Goal: Find specific page/section: Find specific page/section

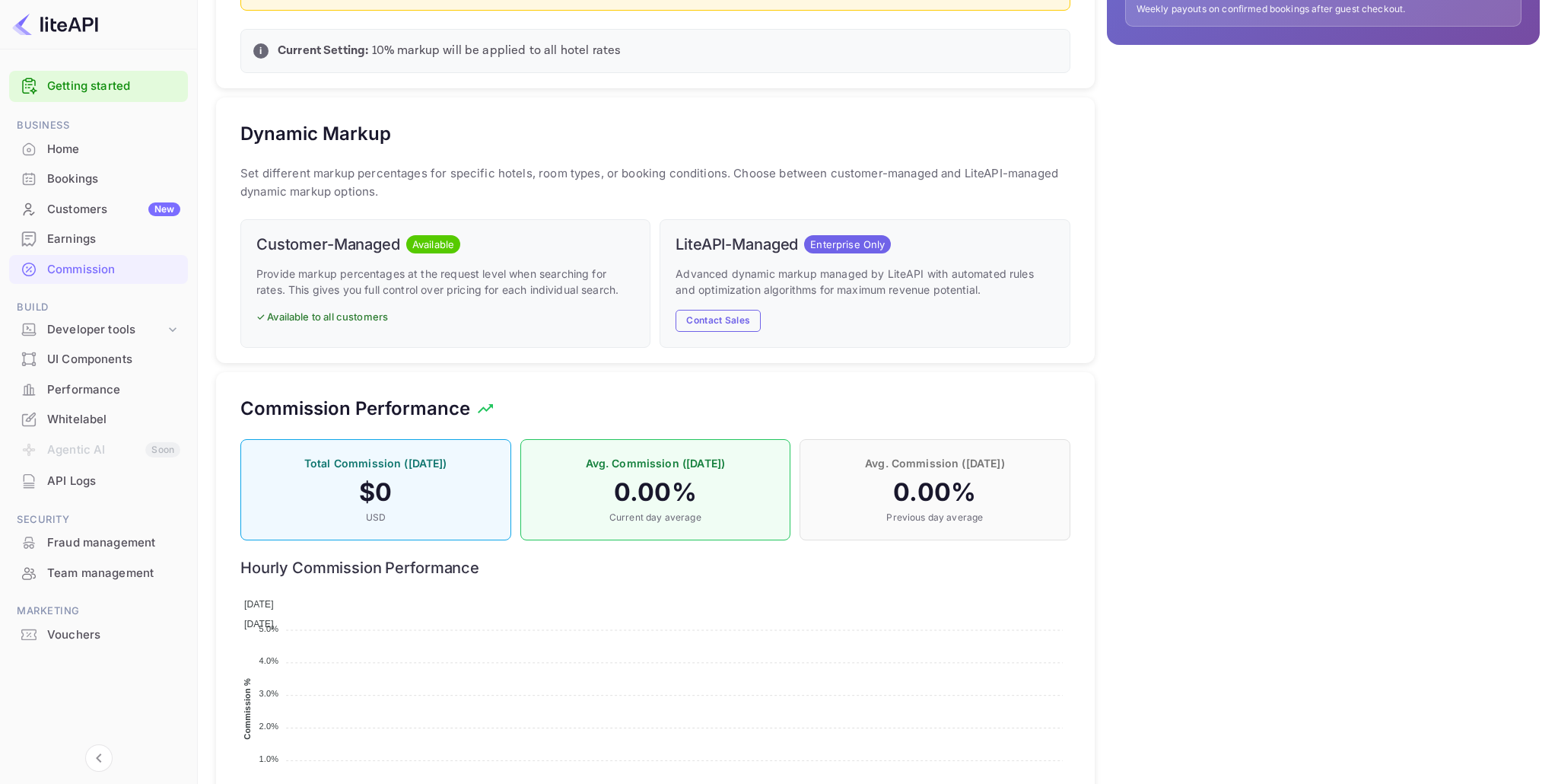
scroll to position [735, 0]
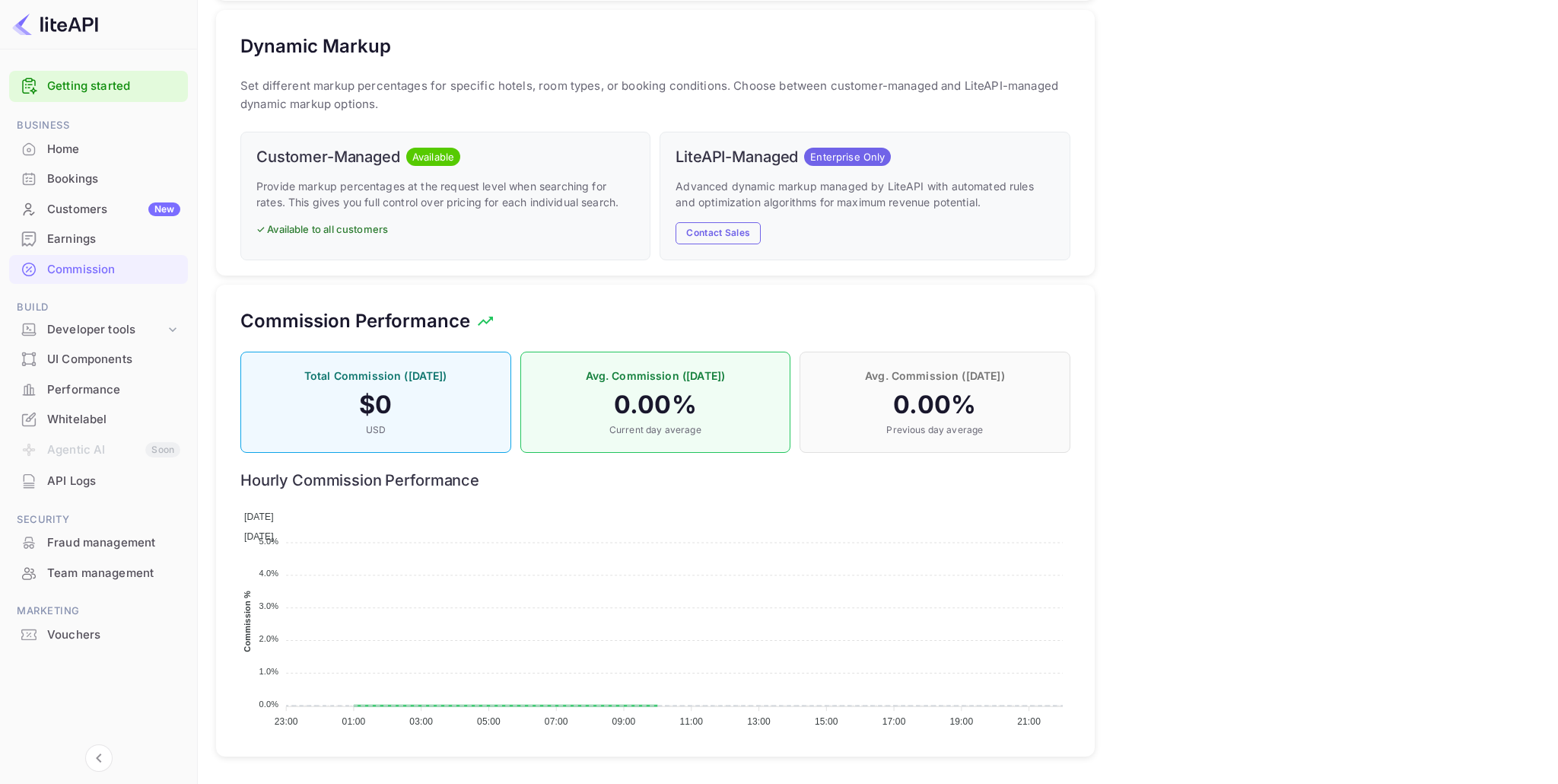
click at [65, 417] on div "Whitelabel" at bounding box center [113, 419] width 133 height 17
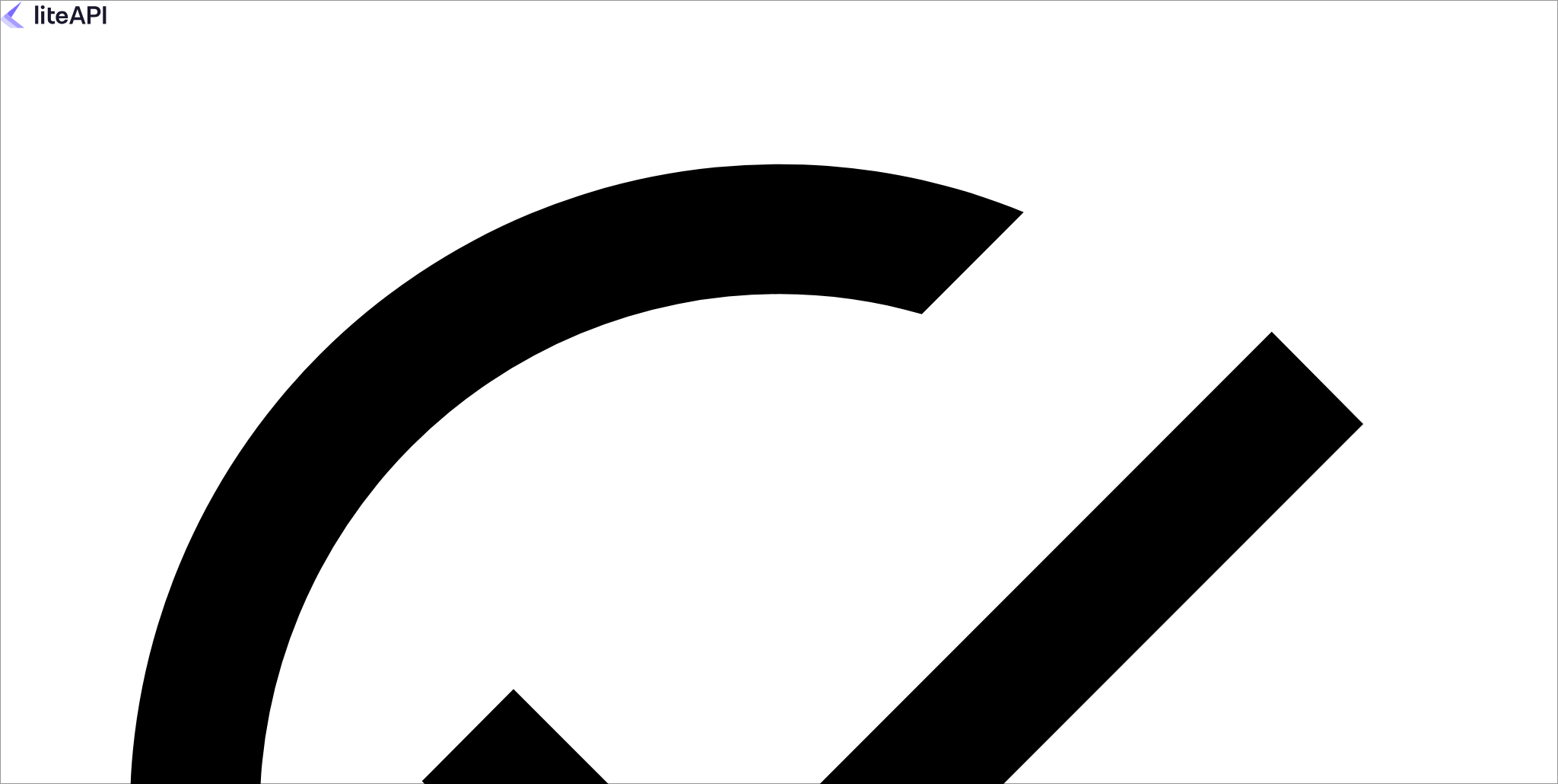
type input "[EMAIL_ADDRESS][DOMAIN_NAME]"
